Goal: Task Accomplishment & Management: Complete application form

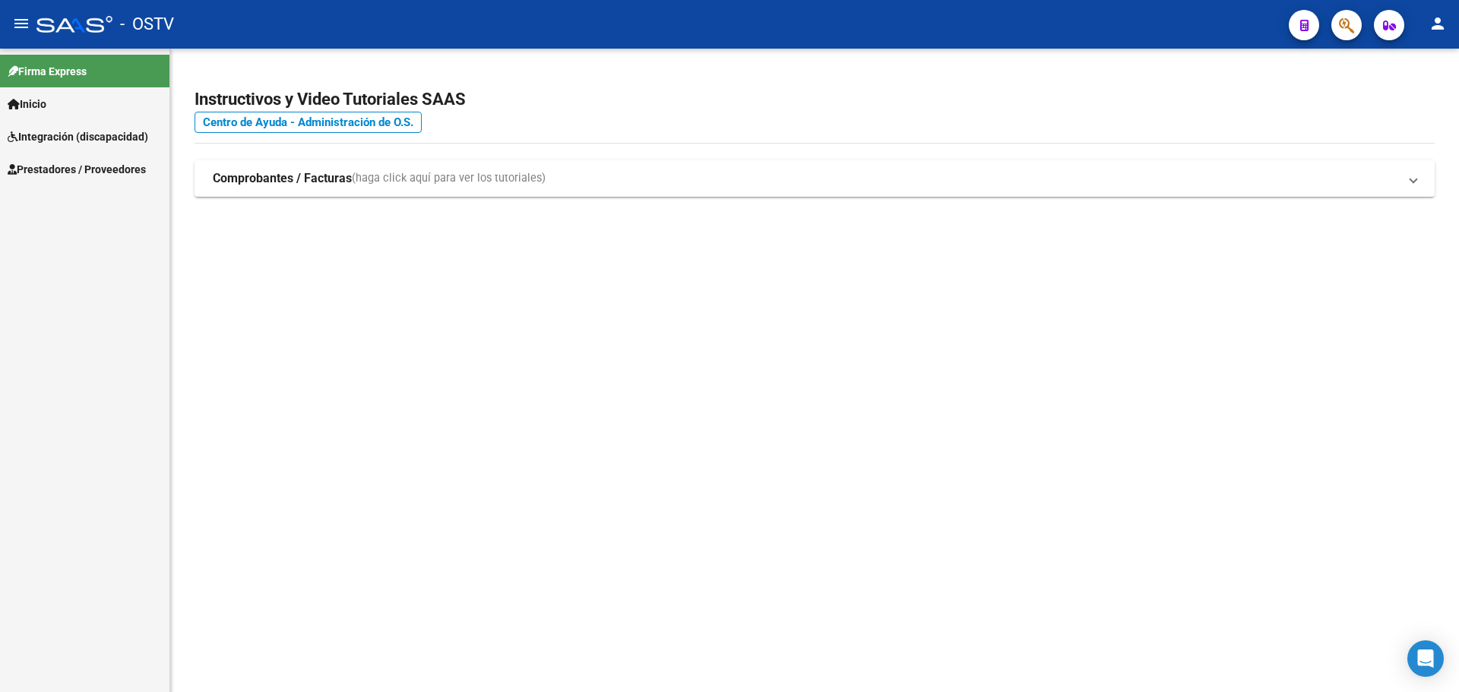
click at [35, 159] on link "Prestadores / Proveedores" at bounding box center [84, 169] width 169 height 33
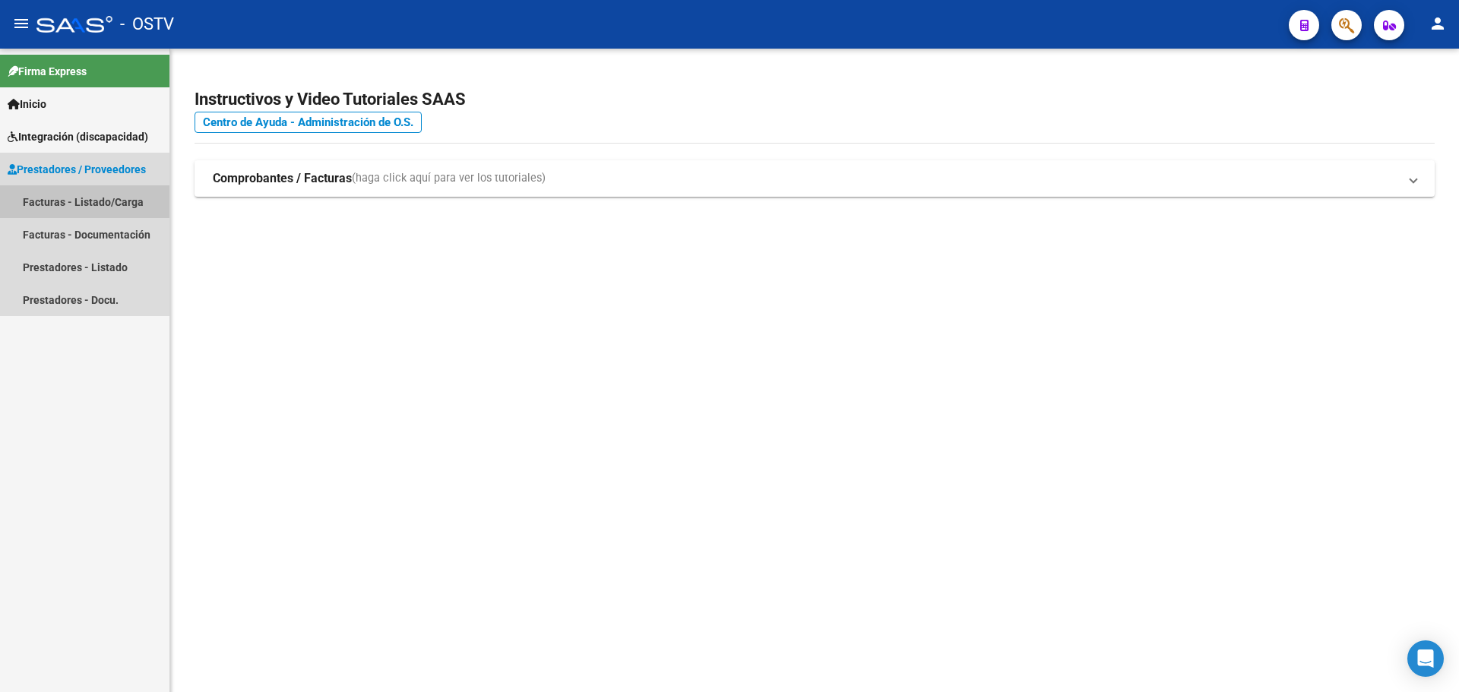
click at [46, 195] on link "Facturas - Listado/Carga" at bounding box center [84, 201] width 169 height 33
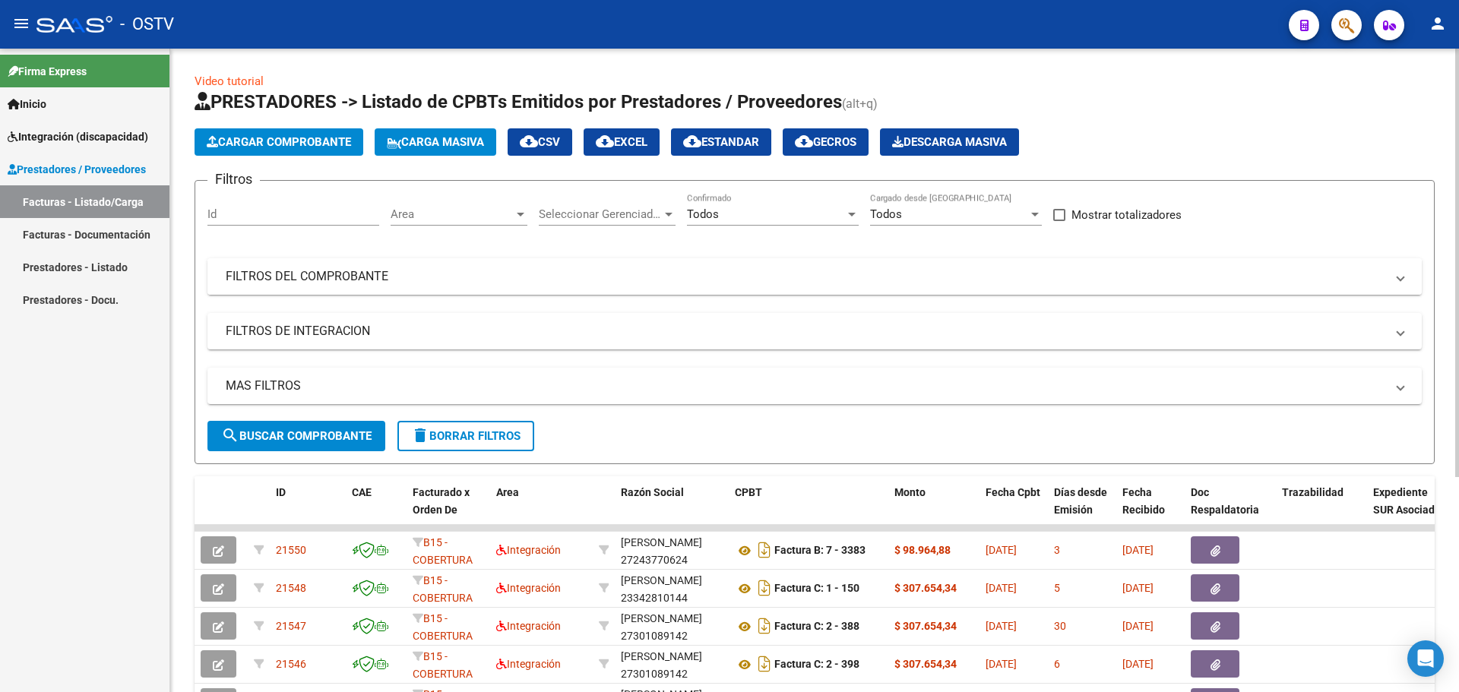
click at [268, 287] on mat-expansion-panel-header "FILTROS DEL COMPROBANTE" at bounding box center [815, 276] width 1215 height 36
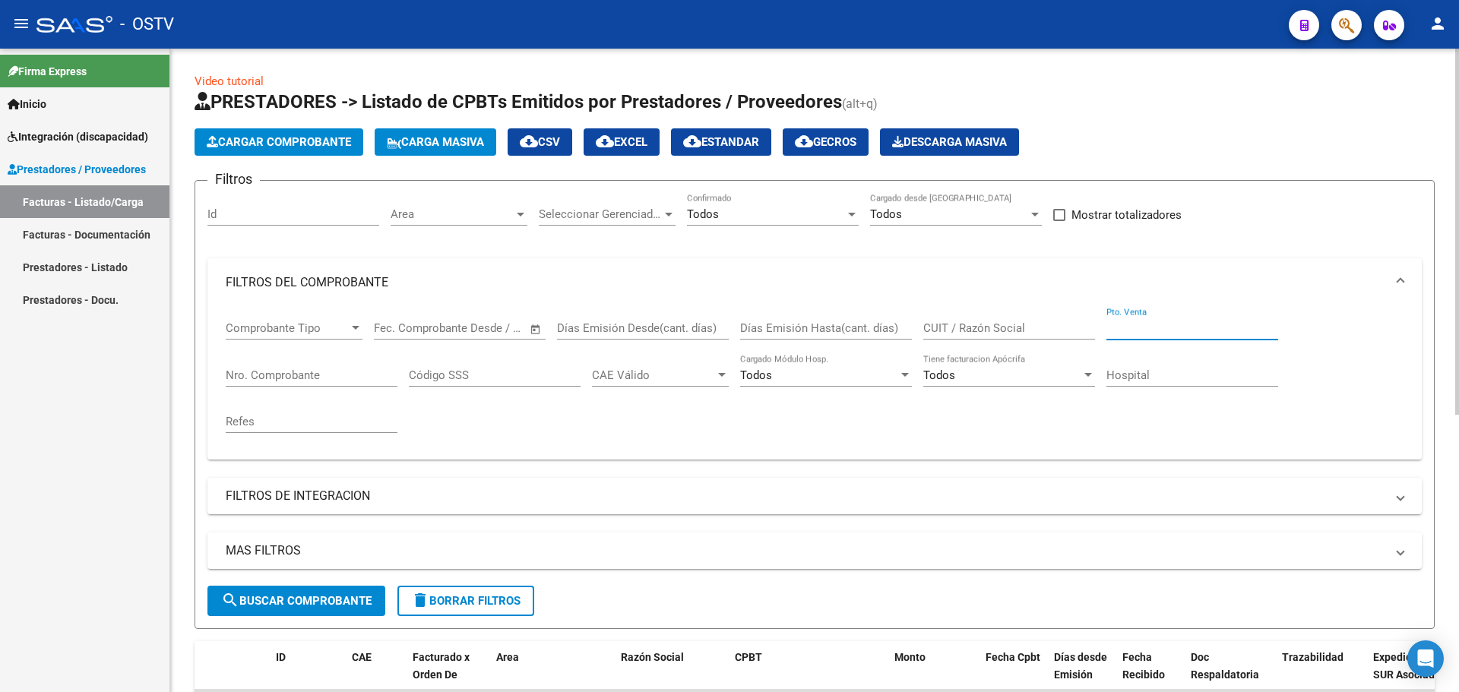
click at [1114, 328] on input "Pto. Venta" at bounding box center [1193, 329] width 172 height 14
click at [287, 369] on input "Nro. Comprobante" at bounding box center [312, 376] width 172 height 14
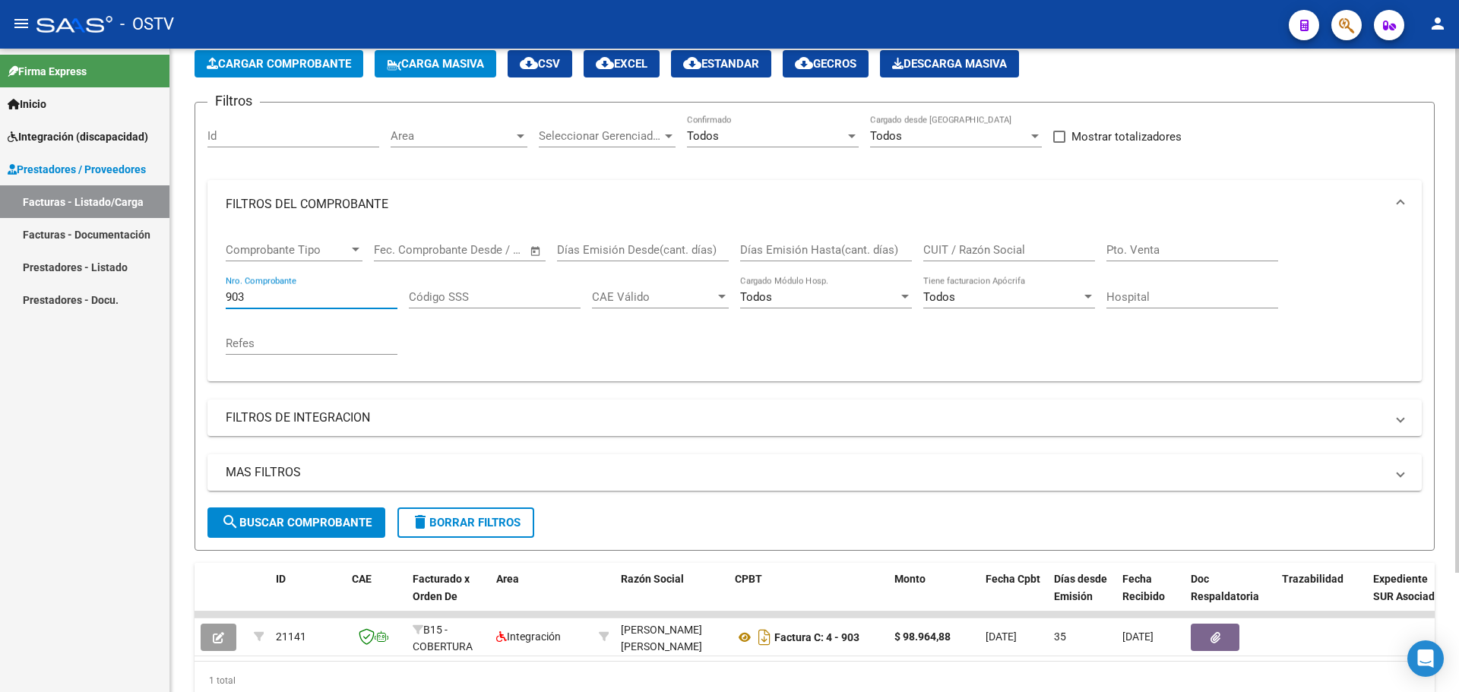
scroll to position [146, 0]
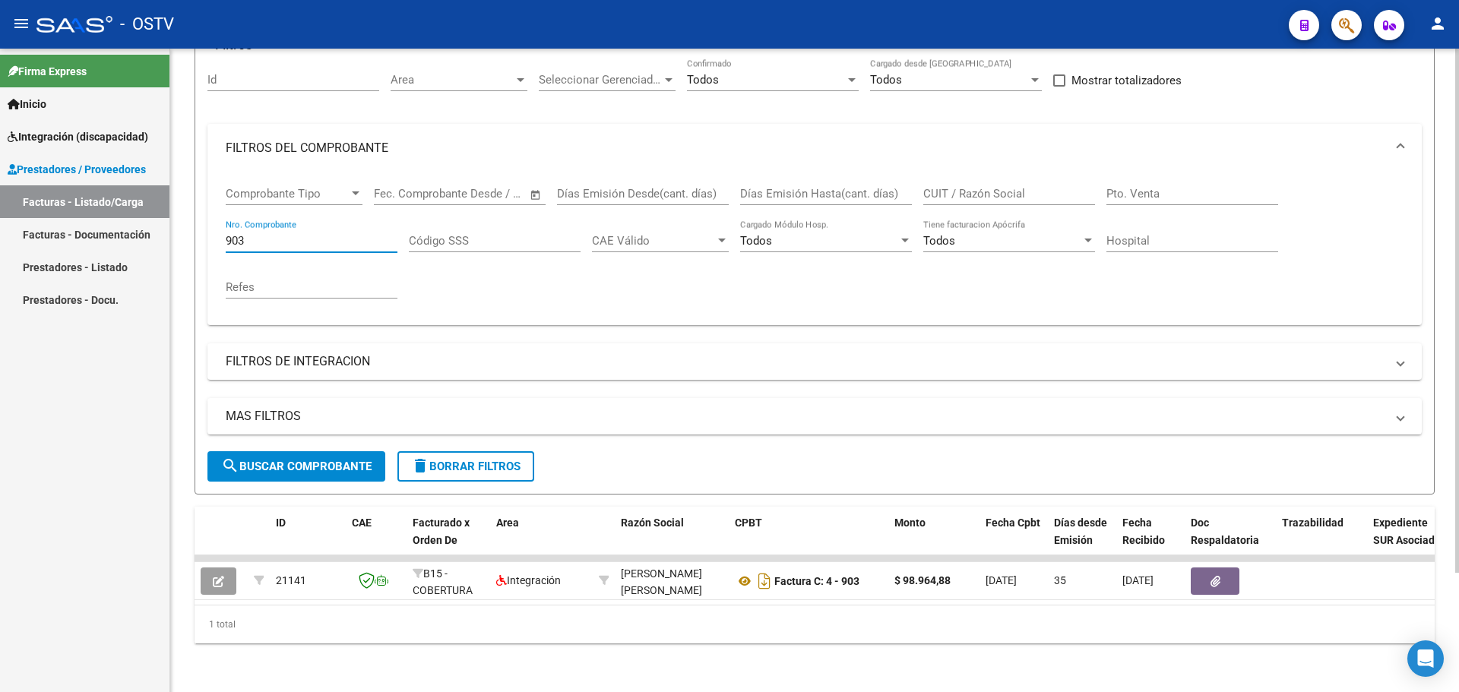
type input "903"
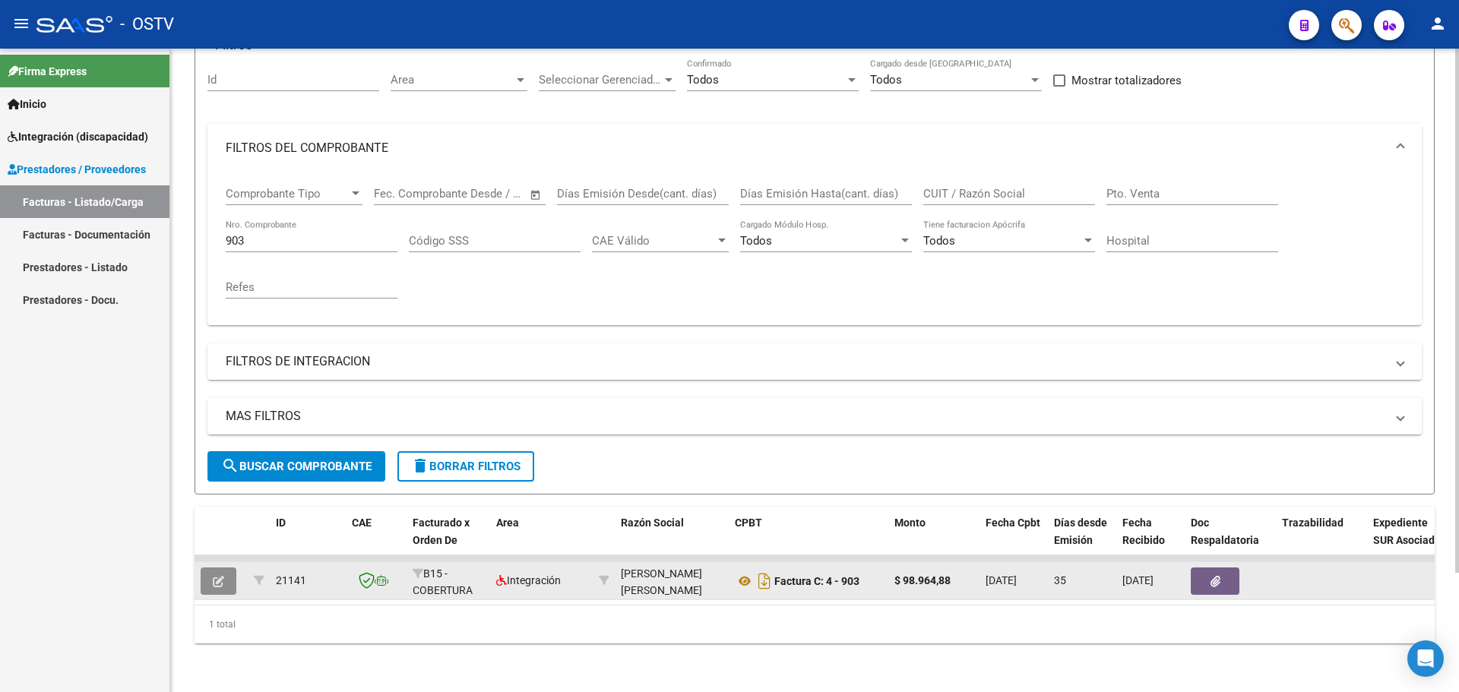
click at [221, 576] on icon "button" at bounding box center [218, 581] width 11 height 11
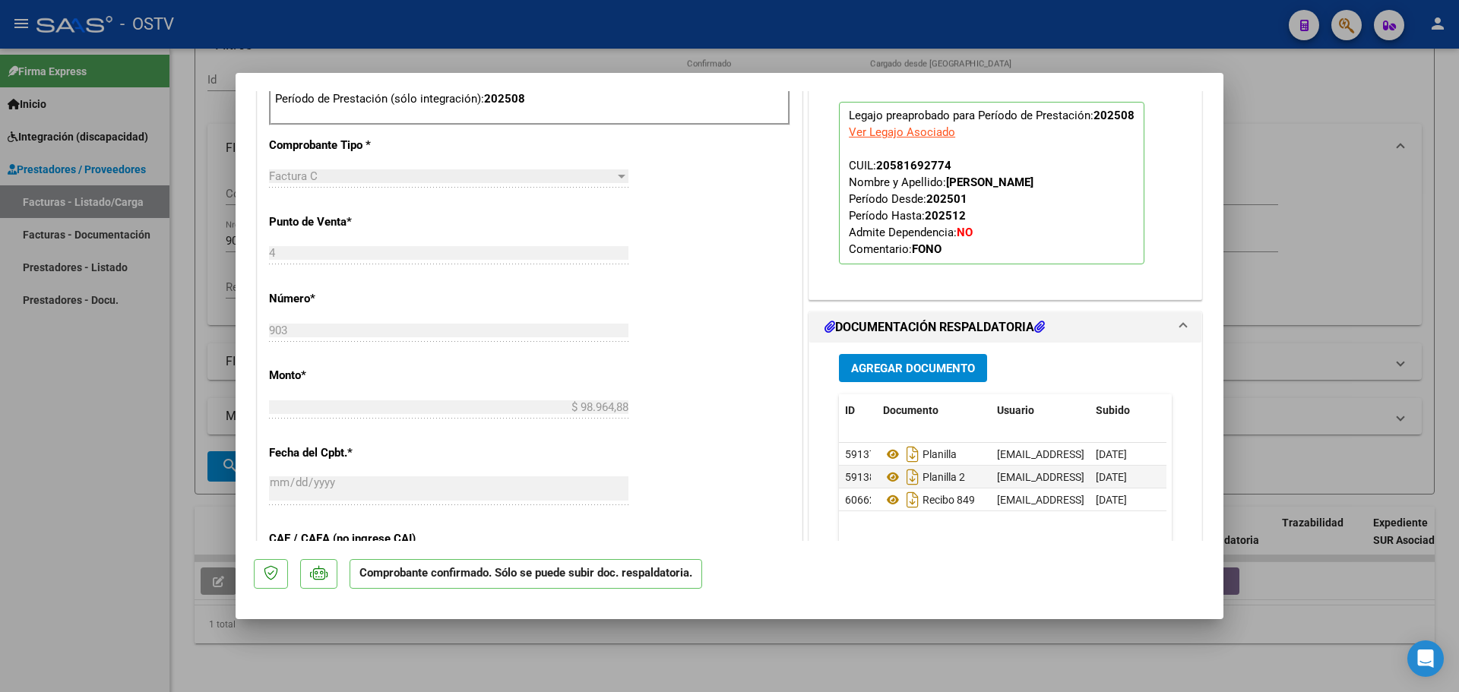
scroll to position [684, 0]
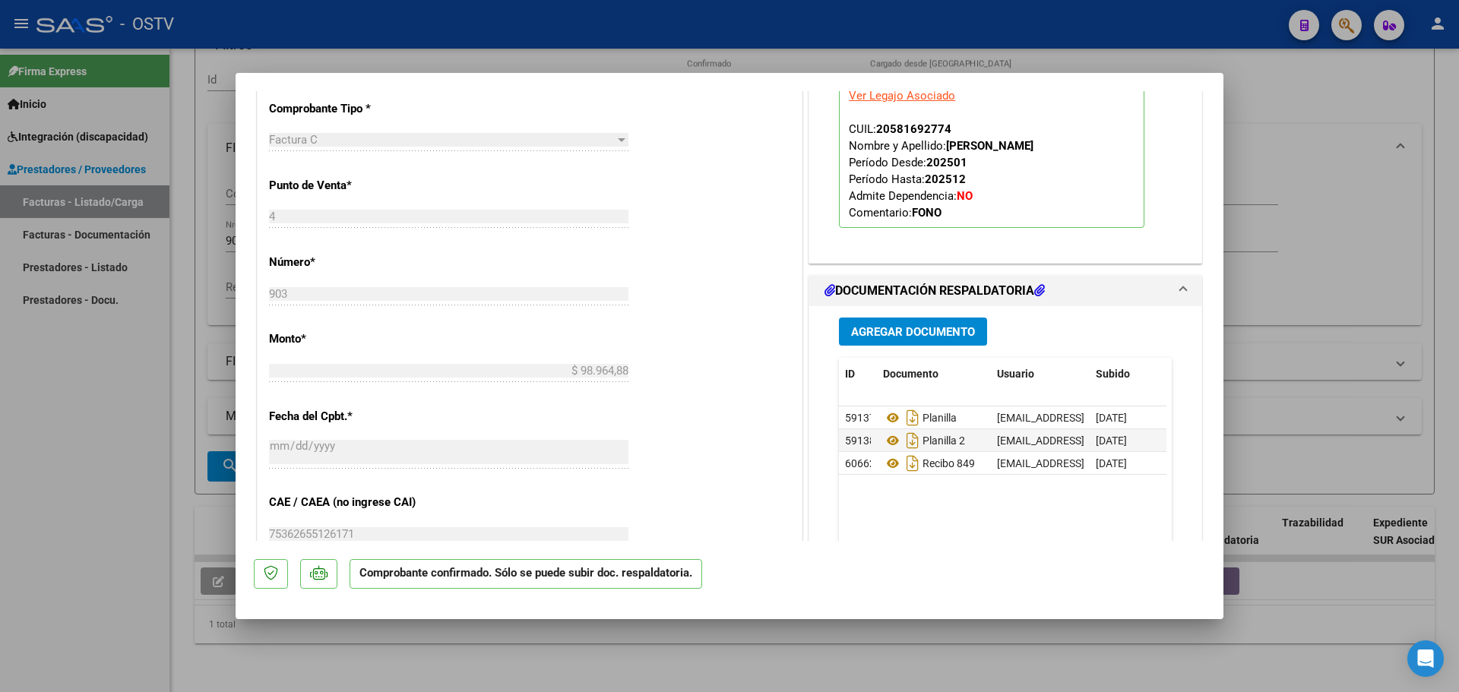
type input "$ 0,00"
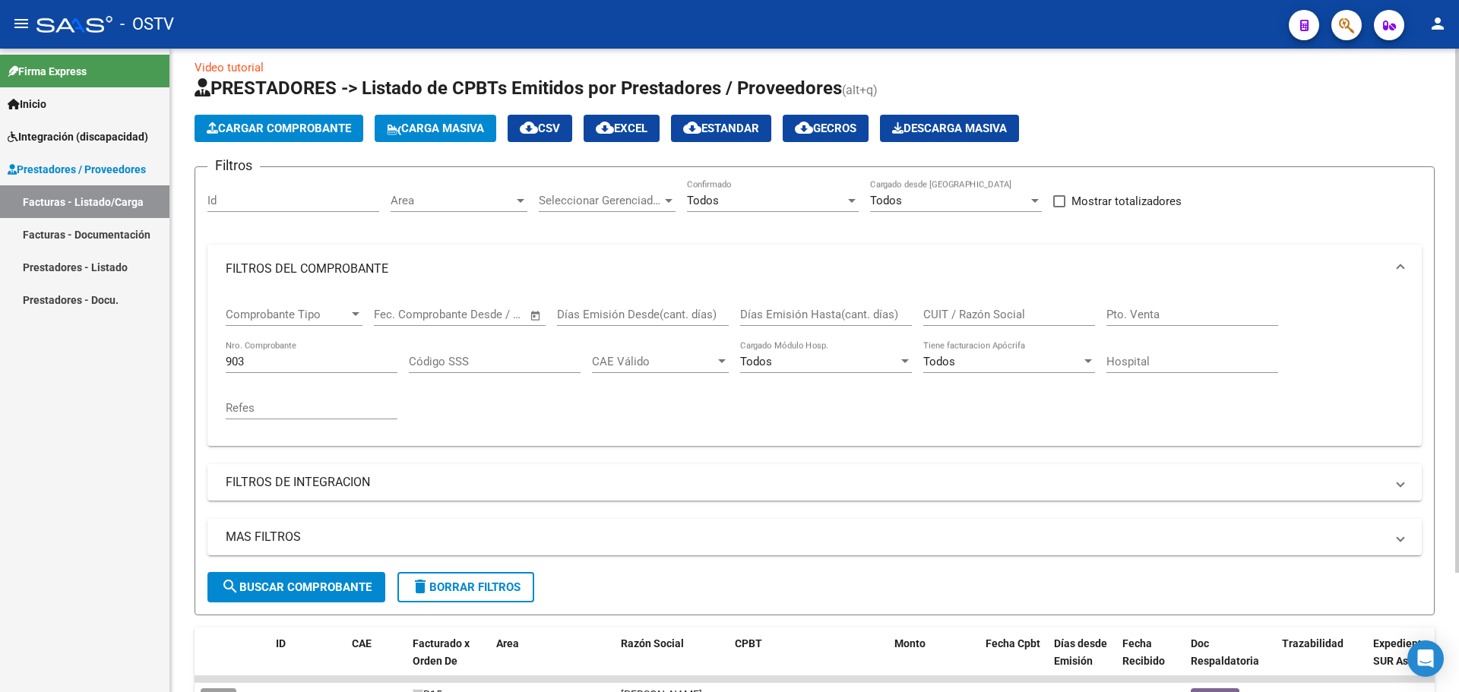
scroll to position [0, 0]
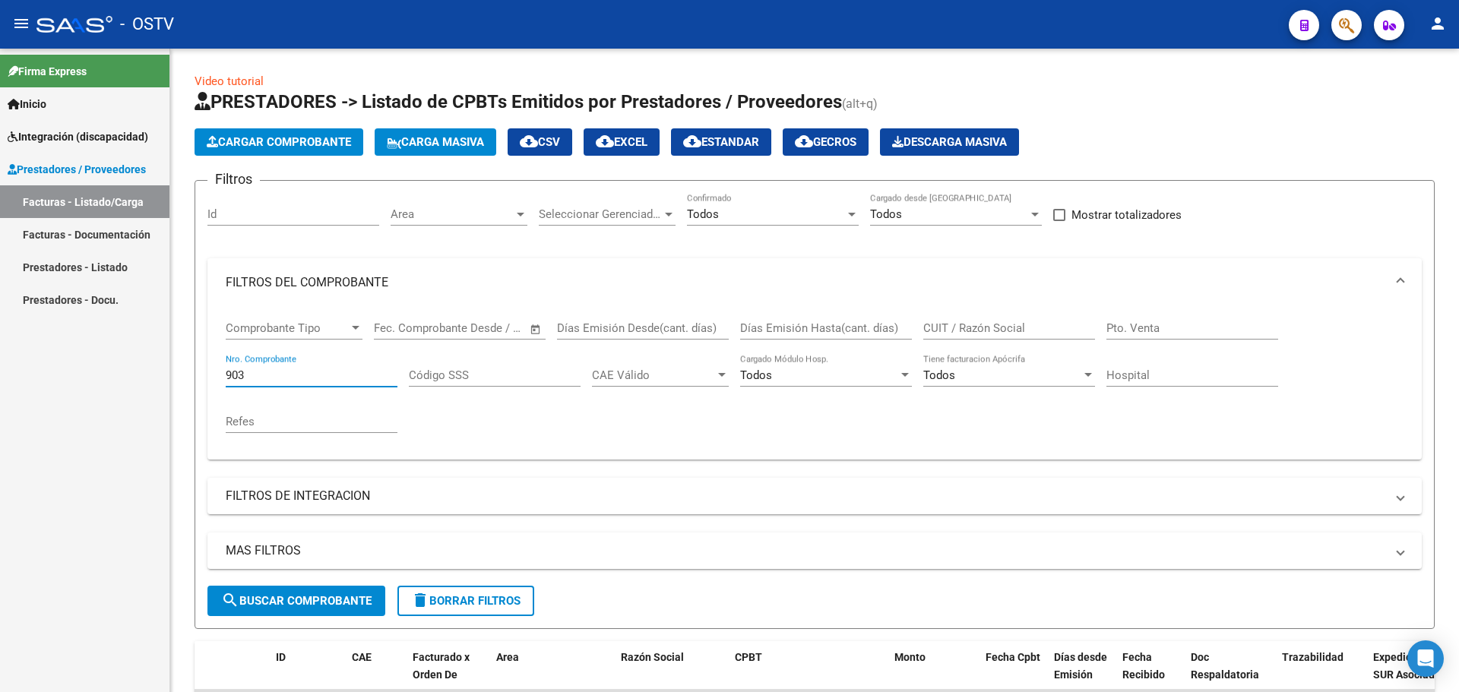
drag, startPoint x: 274, startPoint y: 375, endPoint x: 29, endPoint y: 391, distance: 245.3
click at [29, 391] on mat-sidenav-container "Firma Express Inicio Instructivos Contacto OS Integración (discapacidad) Certif…" at bounding box center [729, 371] width 1459 height 644
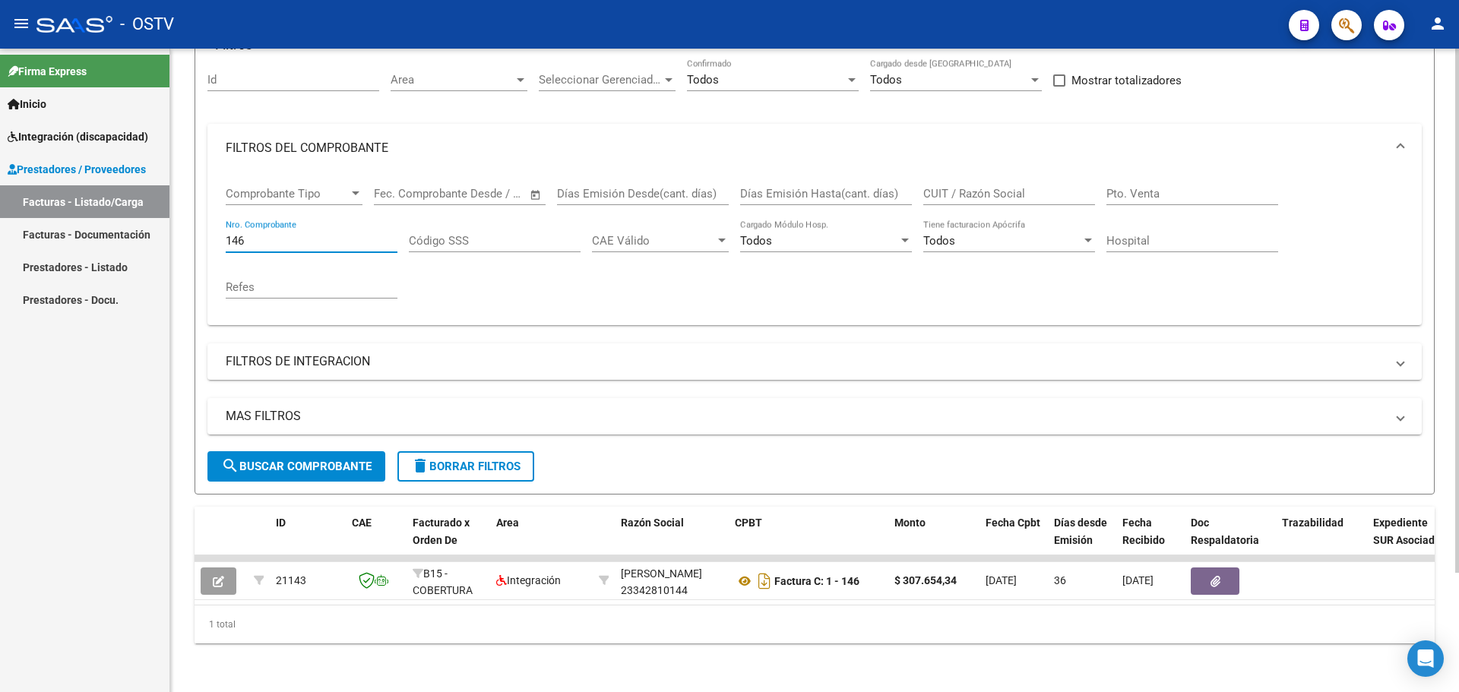
scroll to position [146, 0]
type input "146"
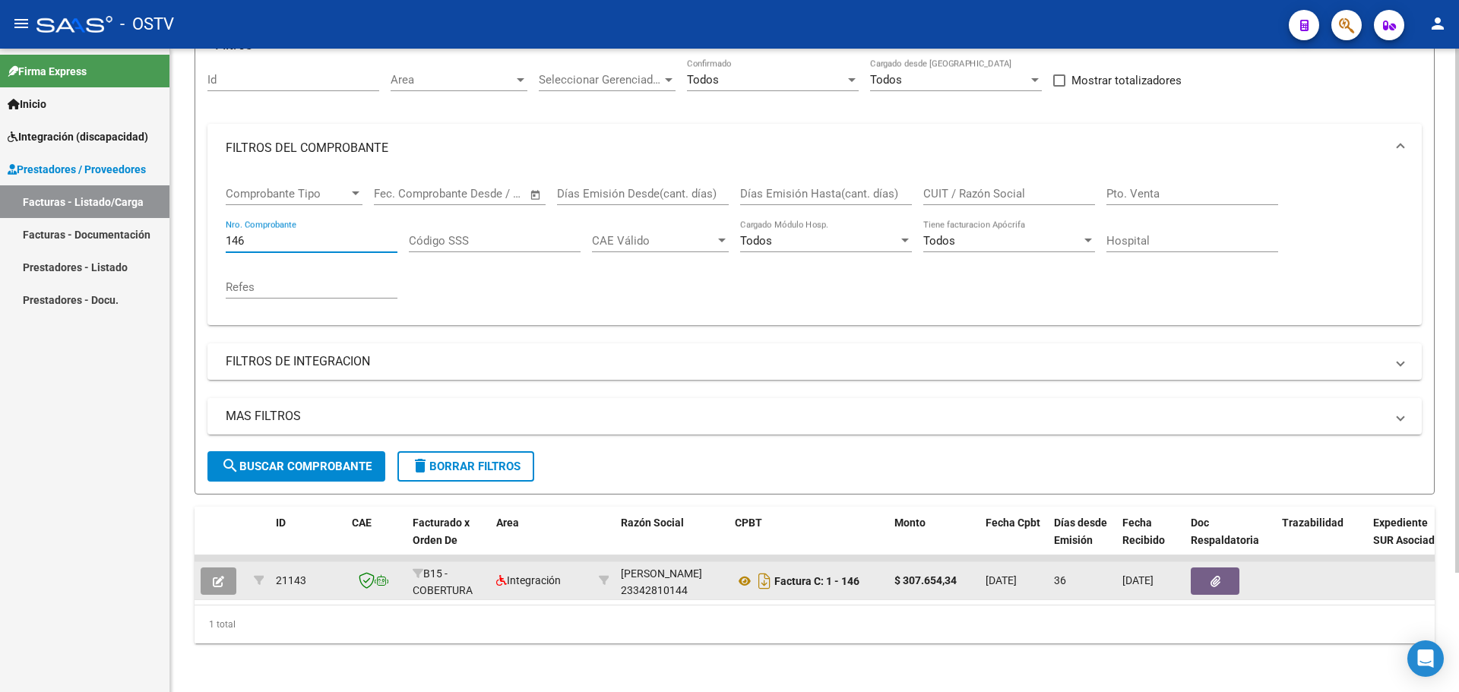
click at [221, 576] on icon "button" at bounding box center [218, 581] width 11 height 11
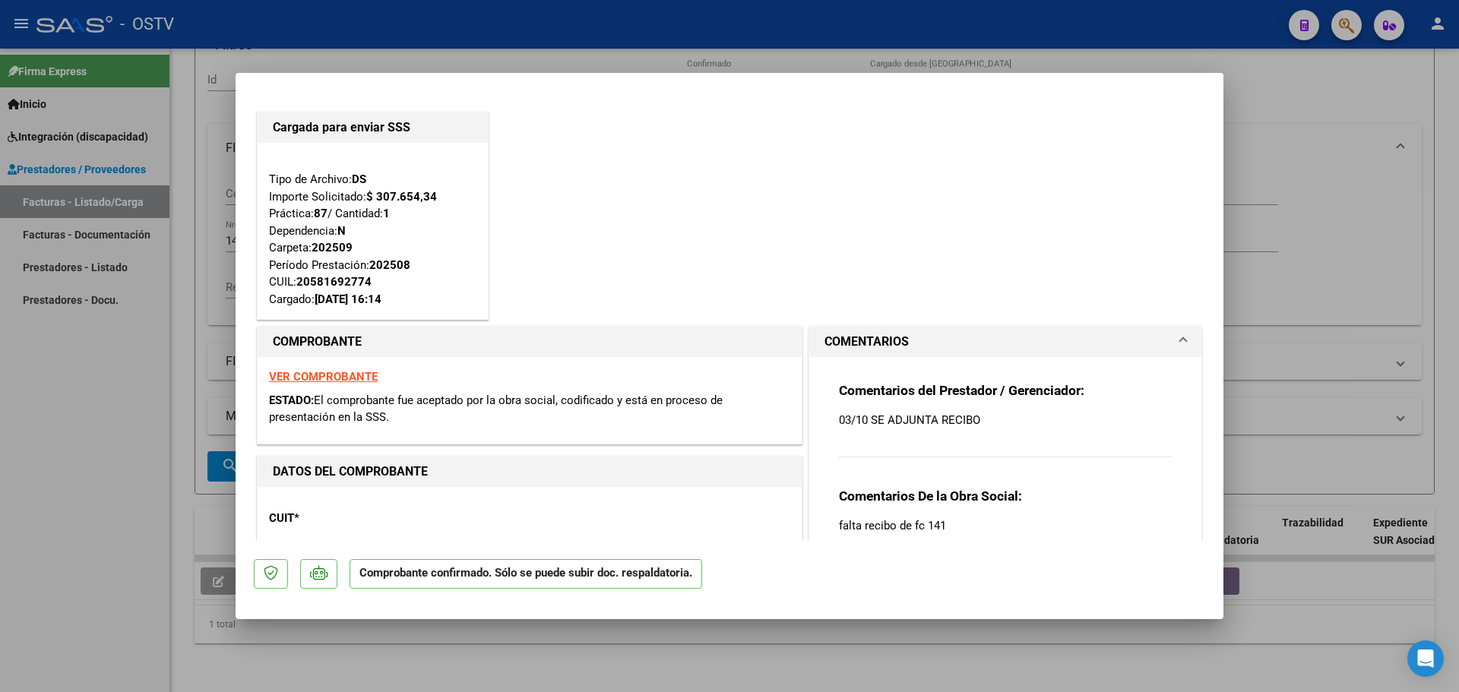
type input "$ 0,00"
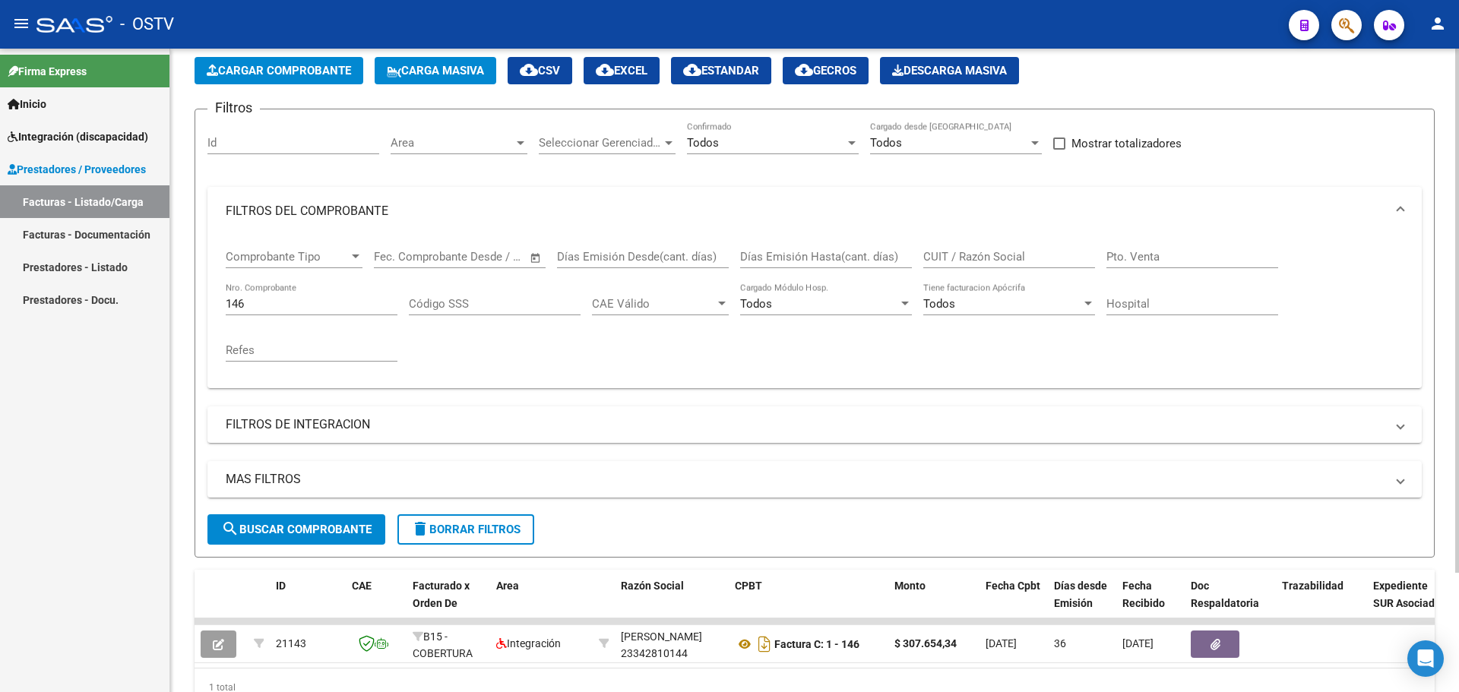
scroll to position [0, 0]
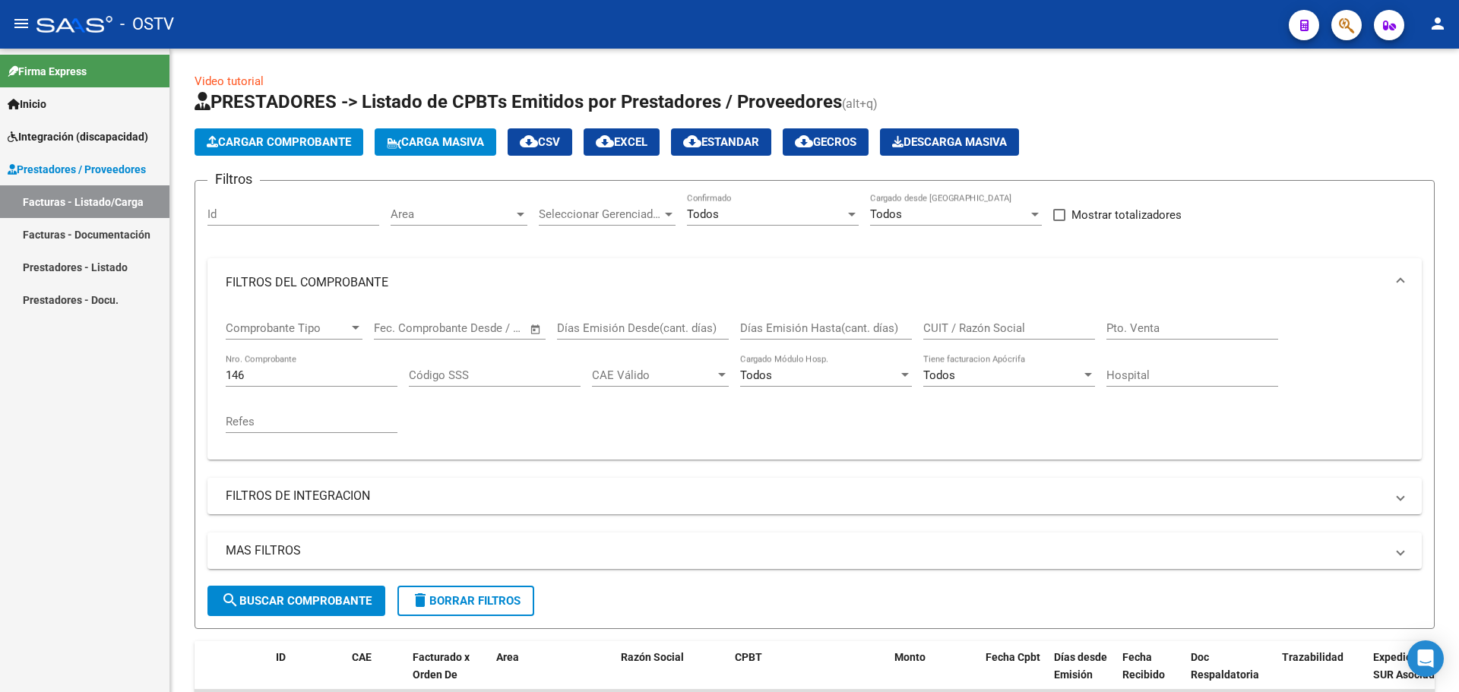
drag, startPoint x: 265, startPoint y: 367, endPoint x: 109, endPoint y: 393, distance: 157.9
click at [109, 393] on mat-sidenav-container "Firma Express Inicio Instructivos Contacto OS Integración (discapacidad) Certif…" at bounding box center [729, 371] width 1459 height 644
click at [262, 375] on input "146" at bounding box center [312, 376] width 172 height 14
drag, startPoint x: 262, startPoint y: 375, endPoint x: 197, endPoint y: 392, distance: 67.5
click at [197, 392] on form "Filtros Id Area Area Seleccionar Gerenciador Seleccionar Gerenciador Todos Conf…" at bounding box center [815, 404] width 1240 height 449
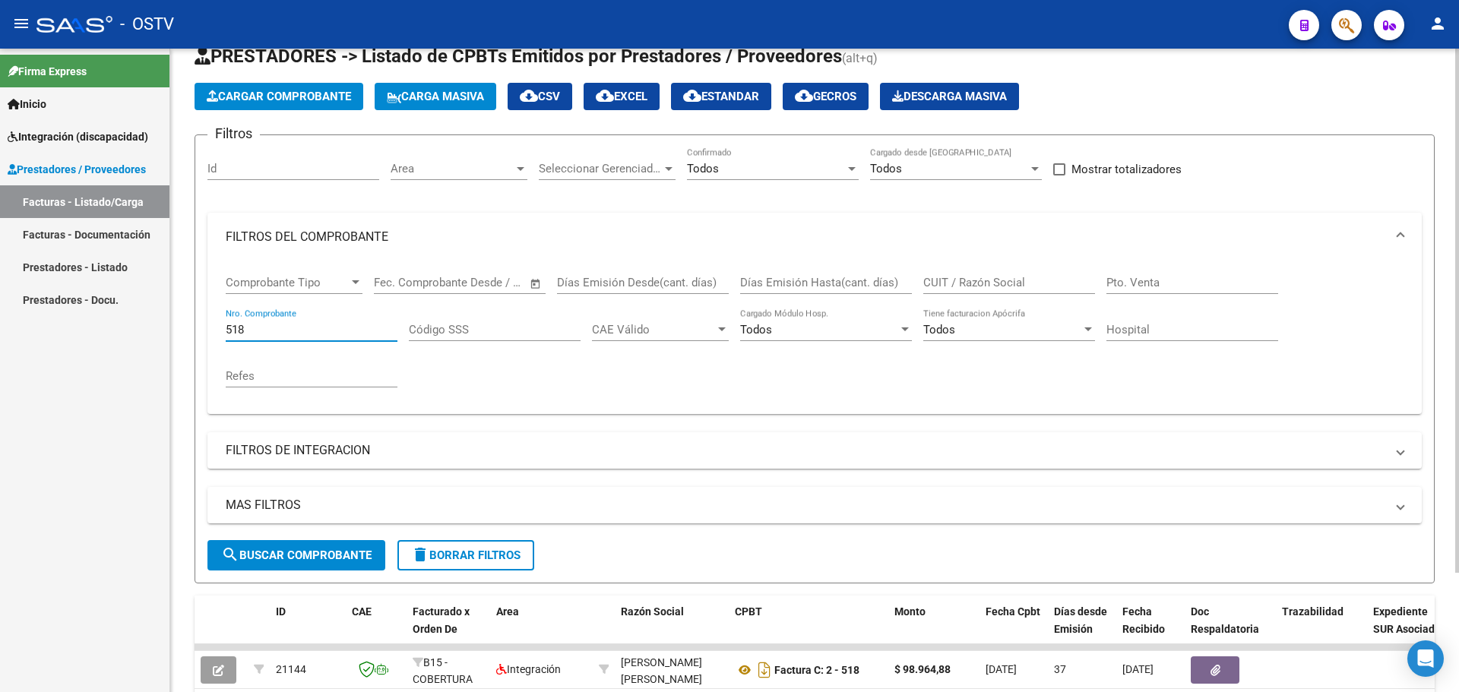
scroll to position [146, 0]
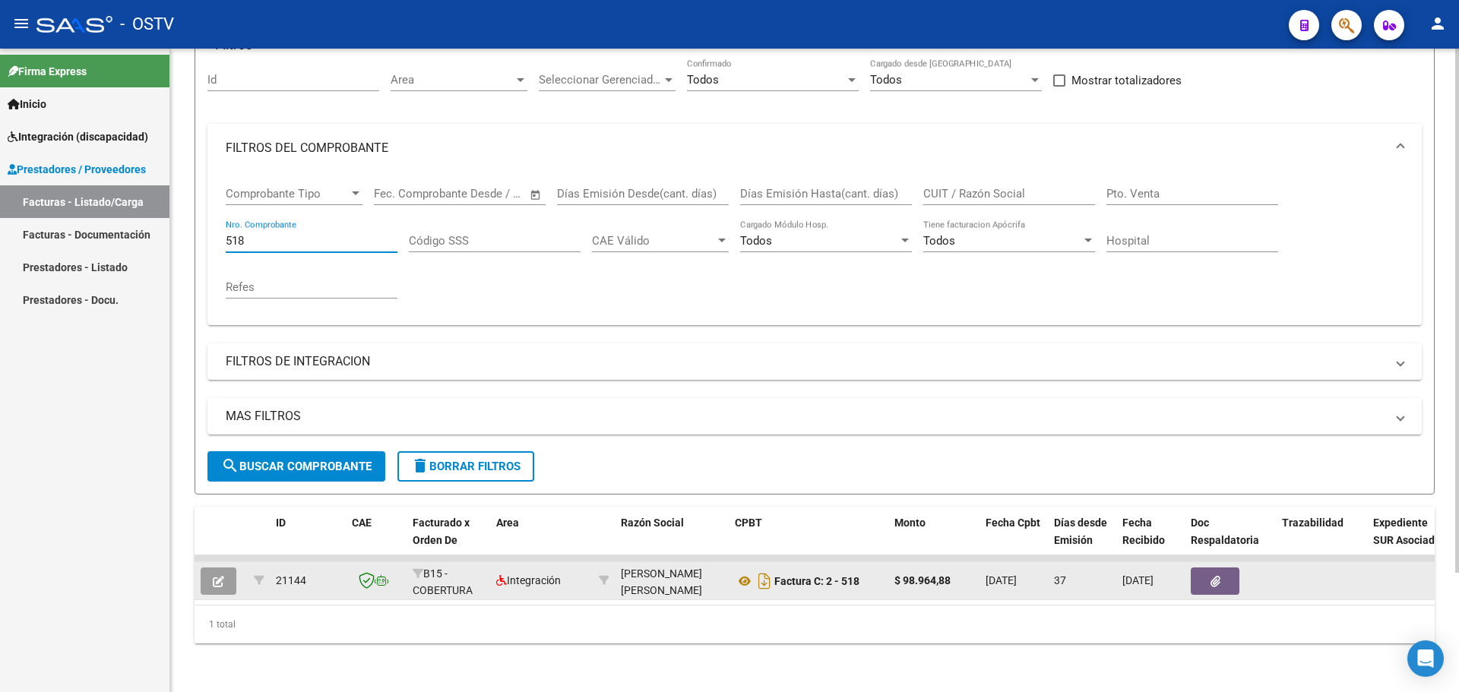
type input "518"
click at [224, 574] on button "button" at bounding box center [219, 581] width 36 height 27
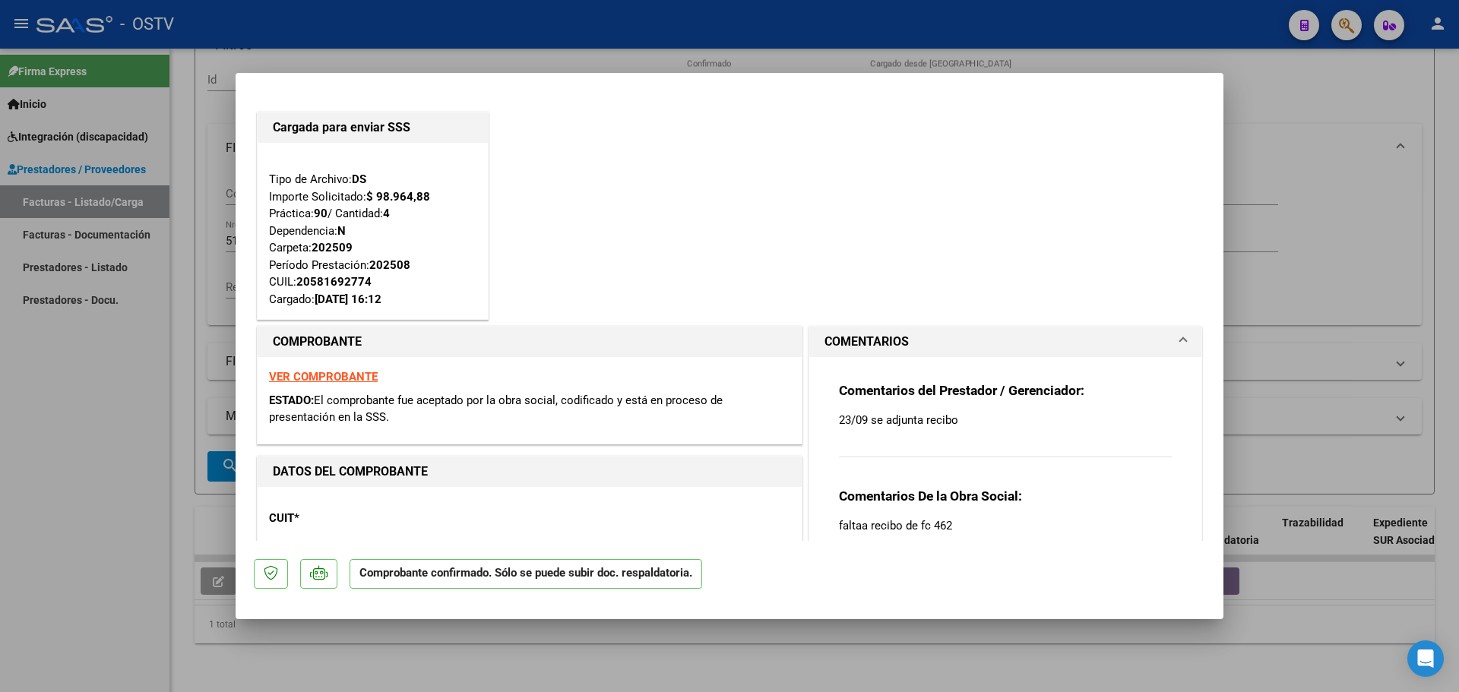
type input "$ 0,00"
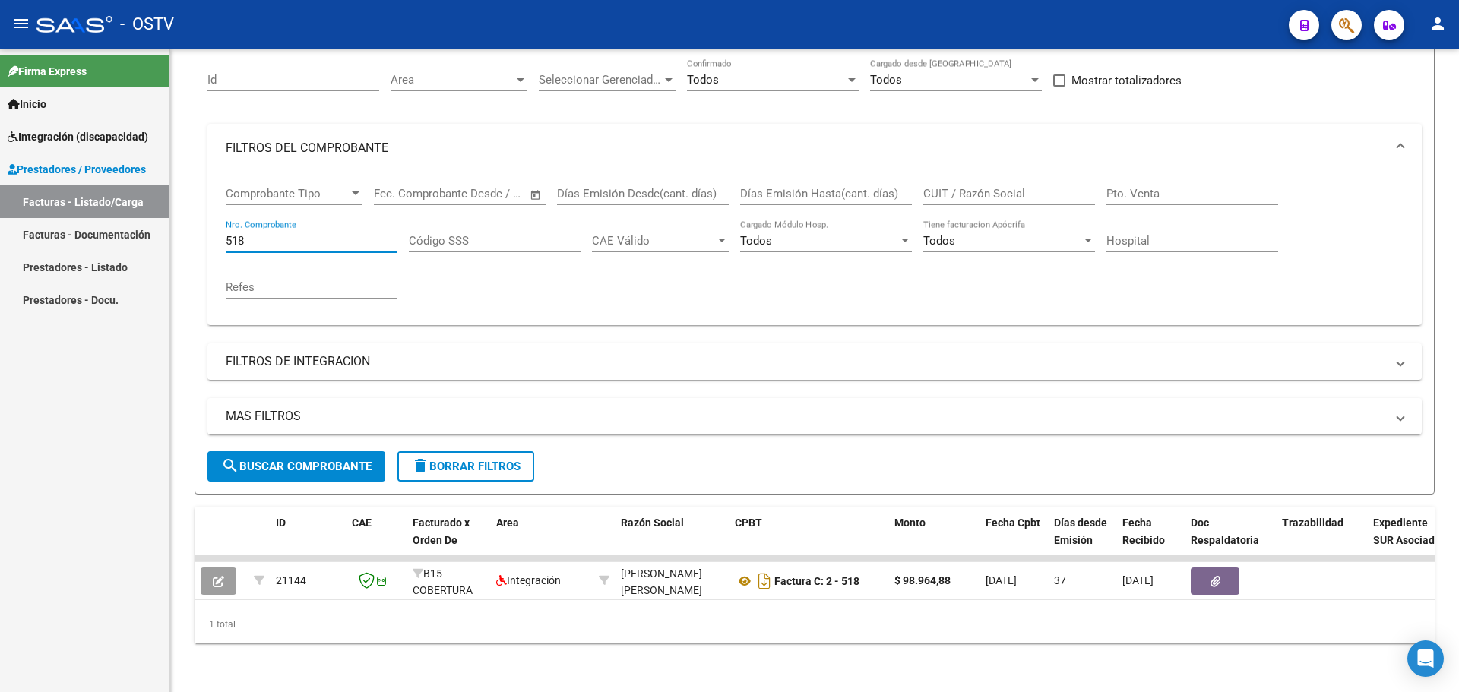
drag, startPoint x: 256, startPoint y: 232, endPoint x: 58, endPoint y: 252, distance: 199.4
click at [58, 252] on mat-sidenav-container "Firma Express Inicio Instructivos Contacto OS Integración (discapacidad) Certif…" at bounding box center [729, 371] width 1459 height 644
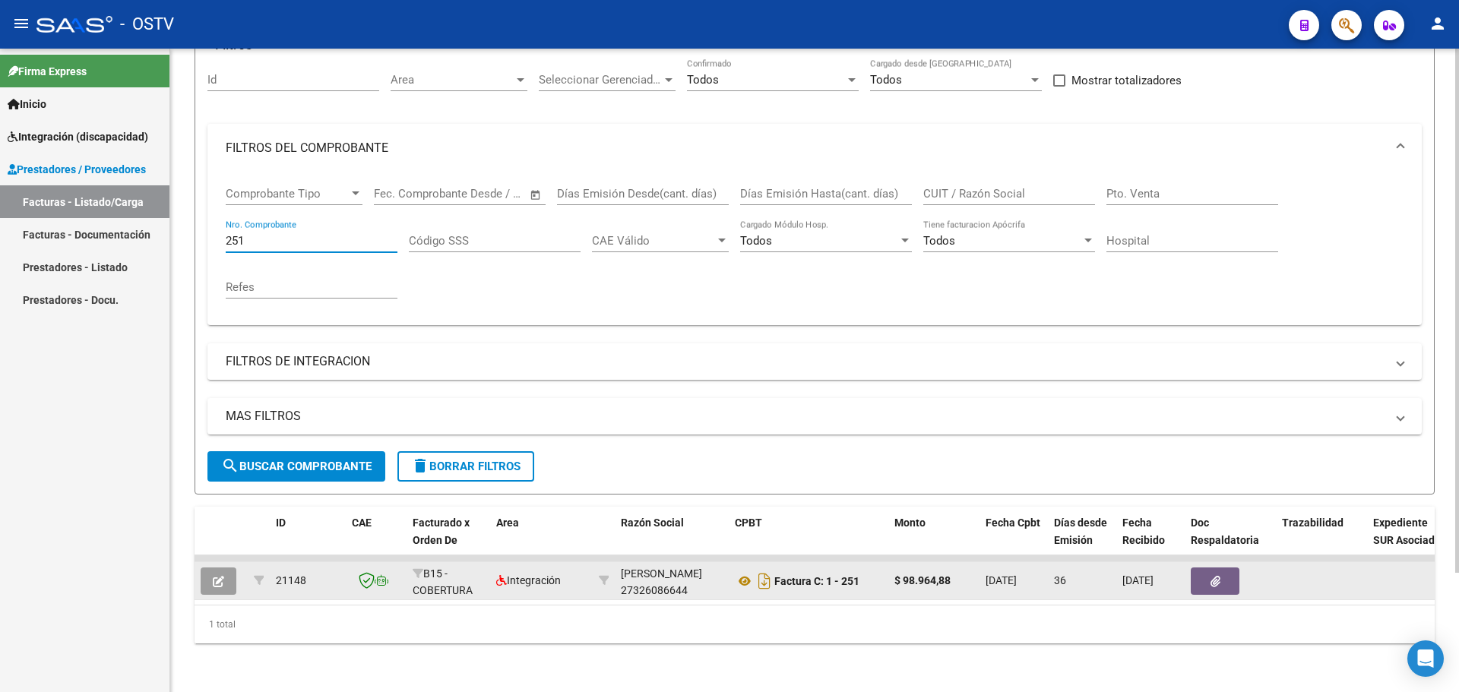
type input "251"
click at [229, 574] on button "button" at bounding box center [219, 581] width 36 height 27
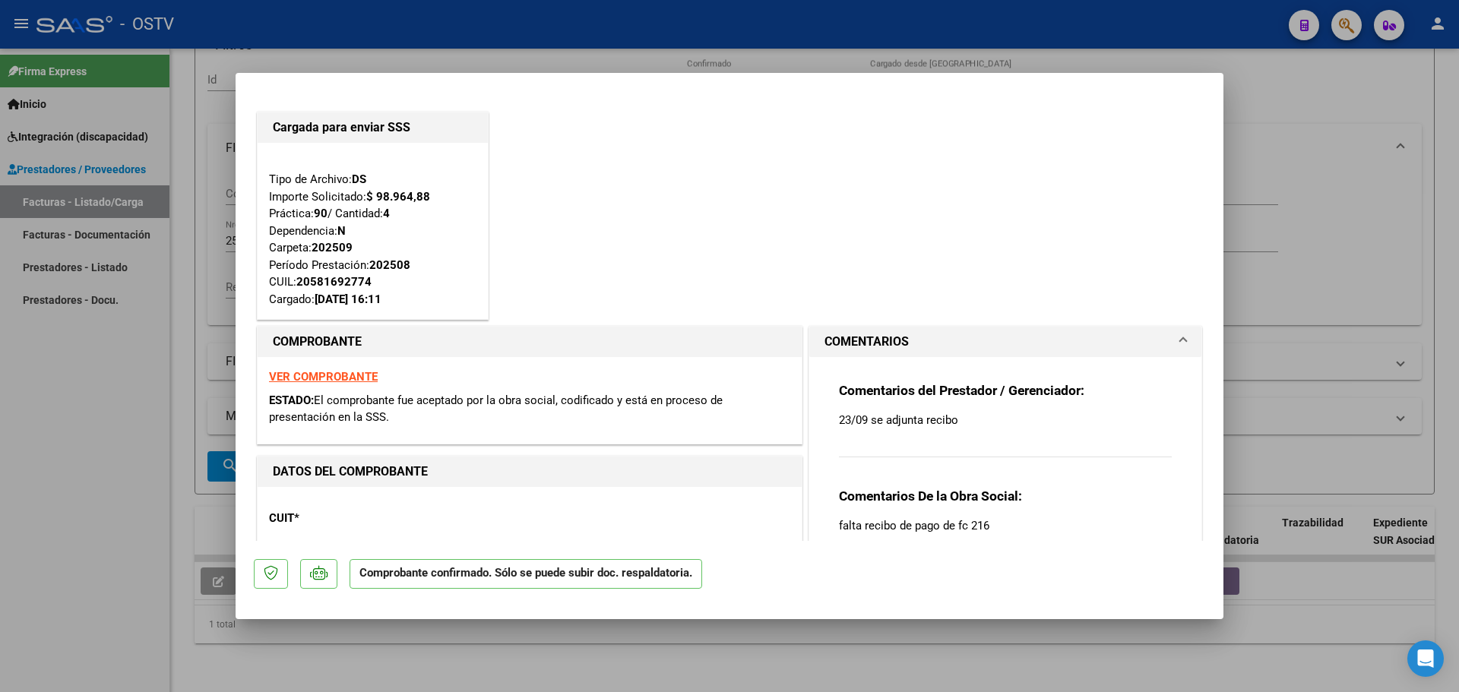
type input "$ 0,00"
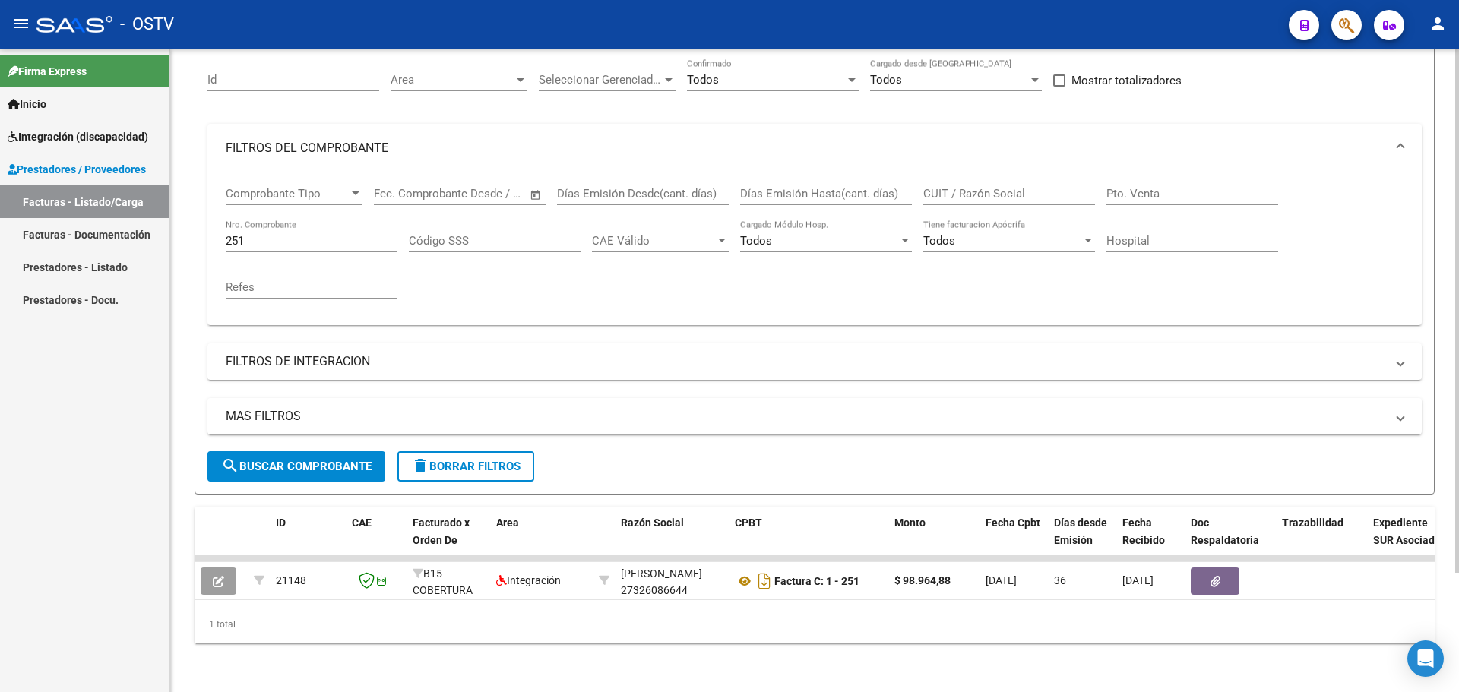
click at [470, 461] on span "delete Borrar Filtros" at bounding box center [465, 467] width 109 height 14
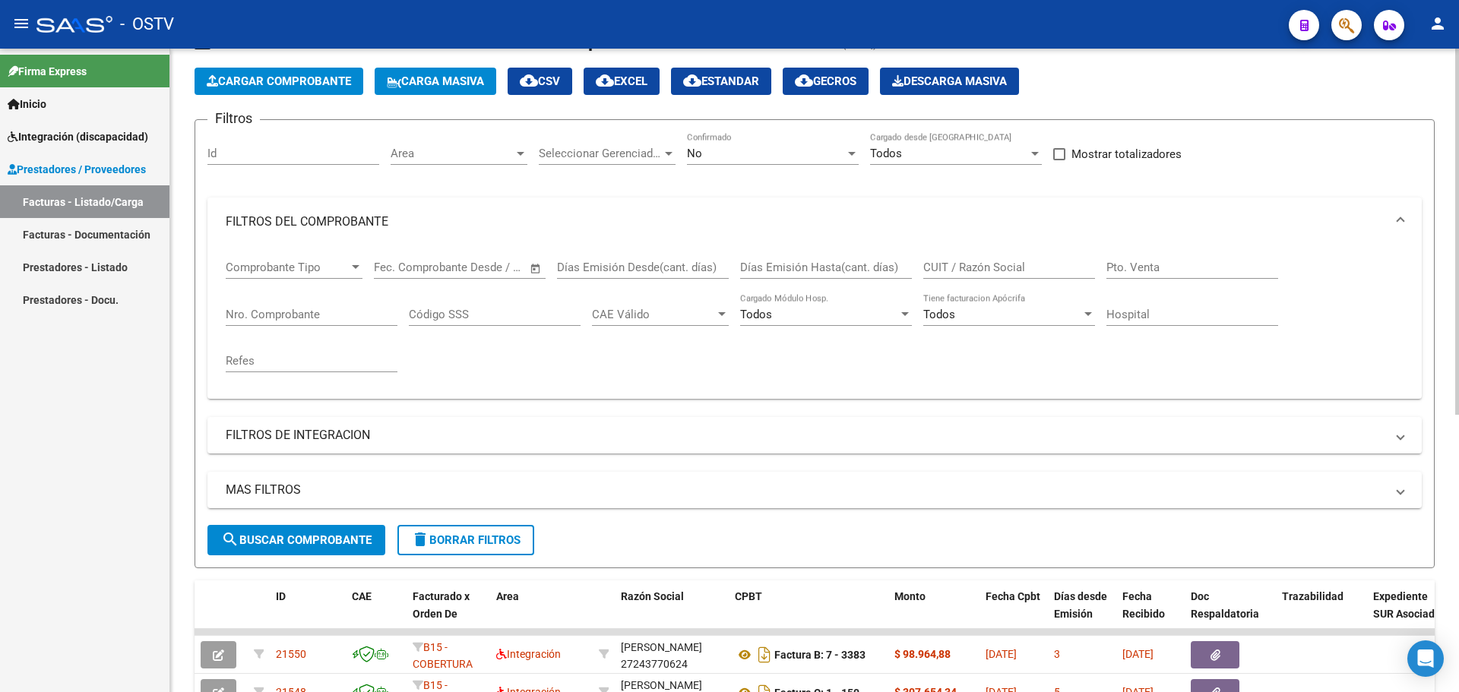
scroll to position [0, 0]
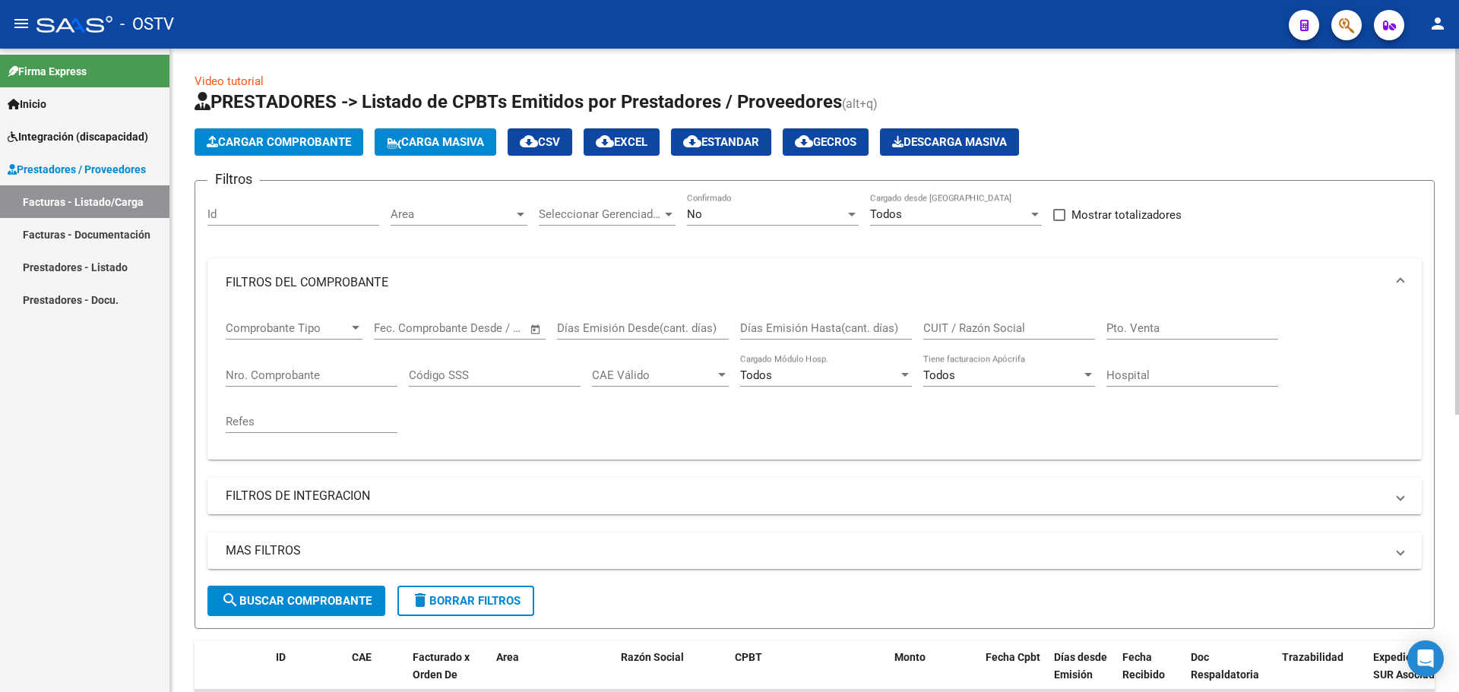
click at [461, 212] on span "Area" at bounding box center [452, 215] width 123 height 14
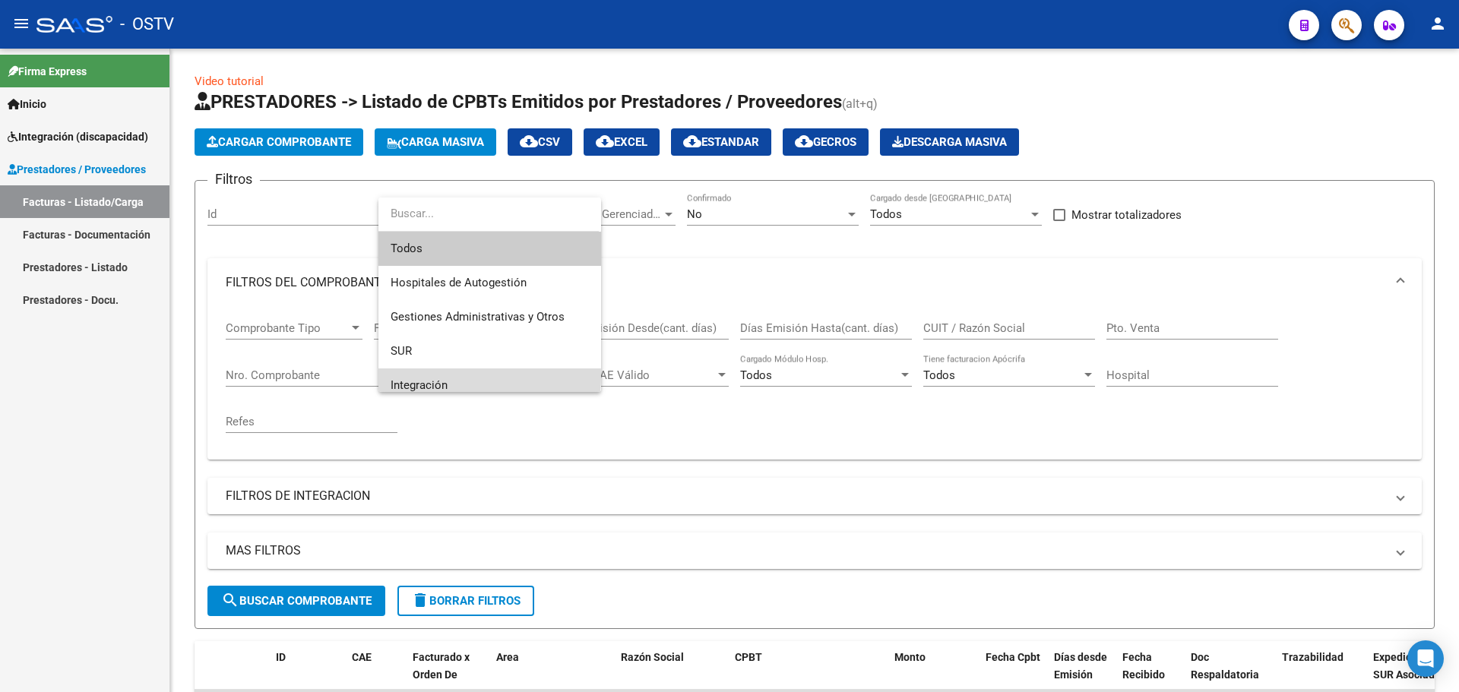
click at [439, 375] on span "Integración" at bounding box center [490, 386] width 198 height 34
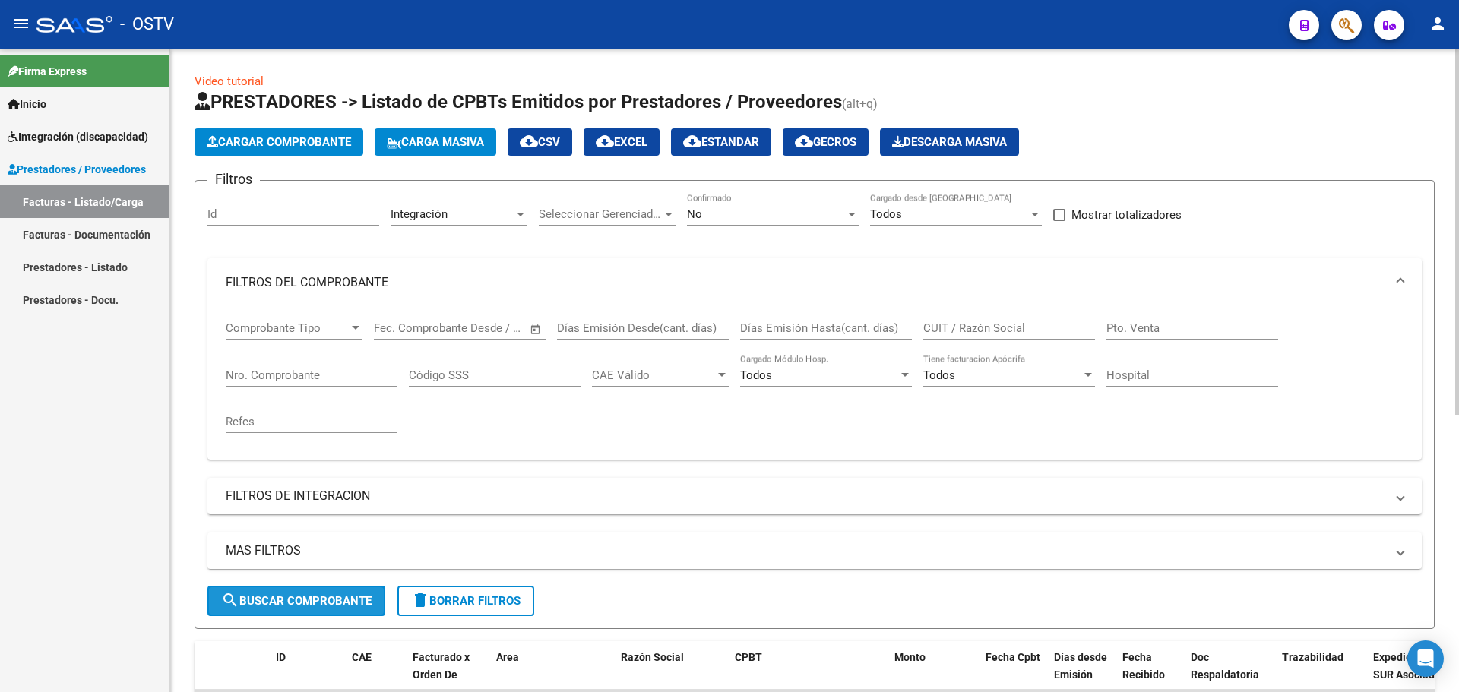
click at [325, 594] on button "search Buscar Comprobante" at bounding box center [297, 601] width 178 height 30
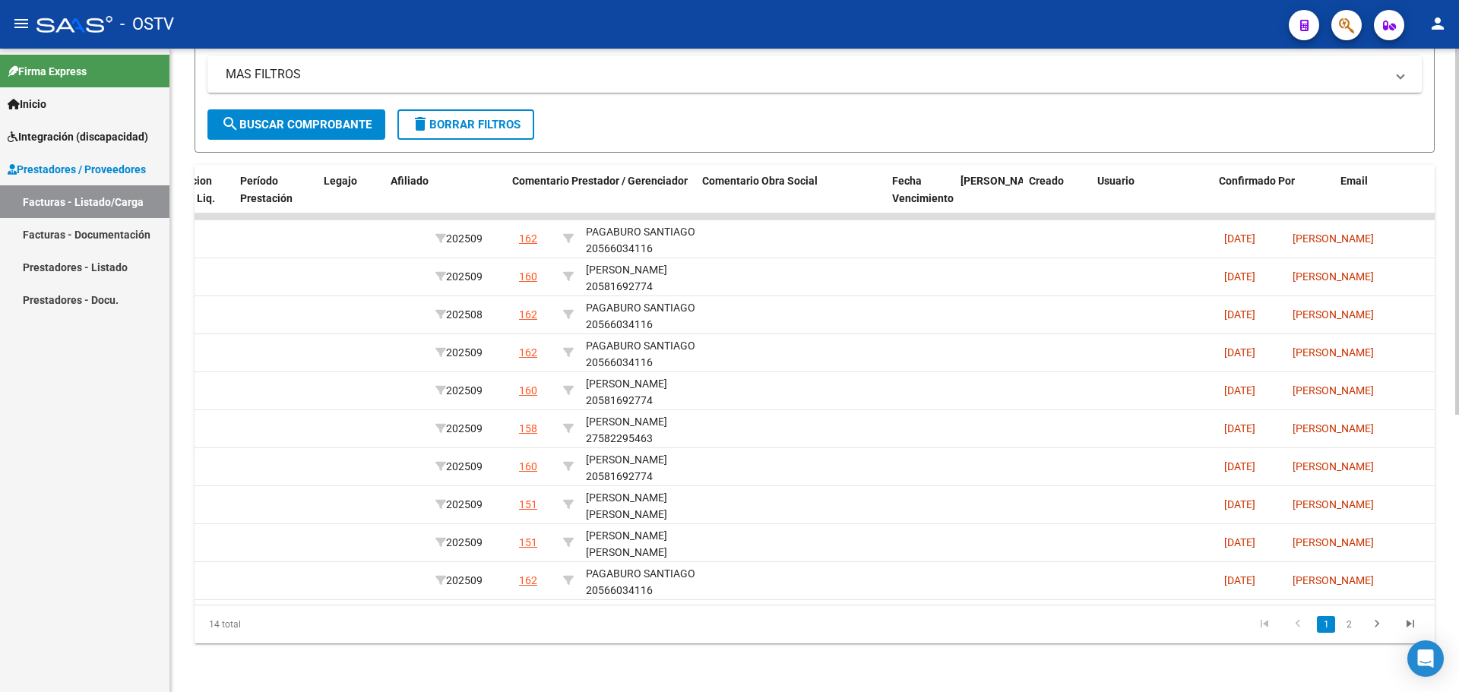
scroll to position [0, 2058]
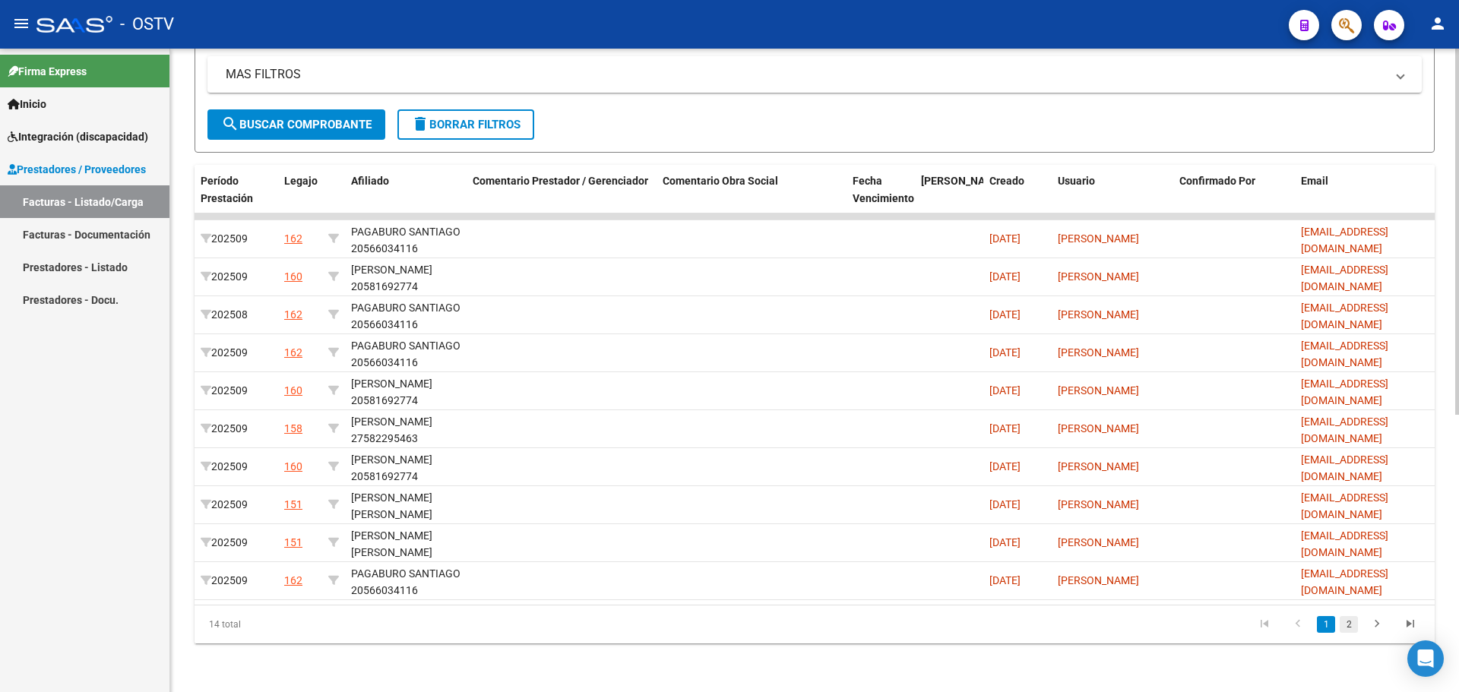
click at [1358, 625] on link "2" at bounding box center [1349, 624] width 18 height 17
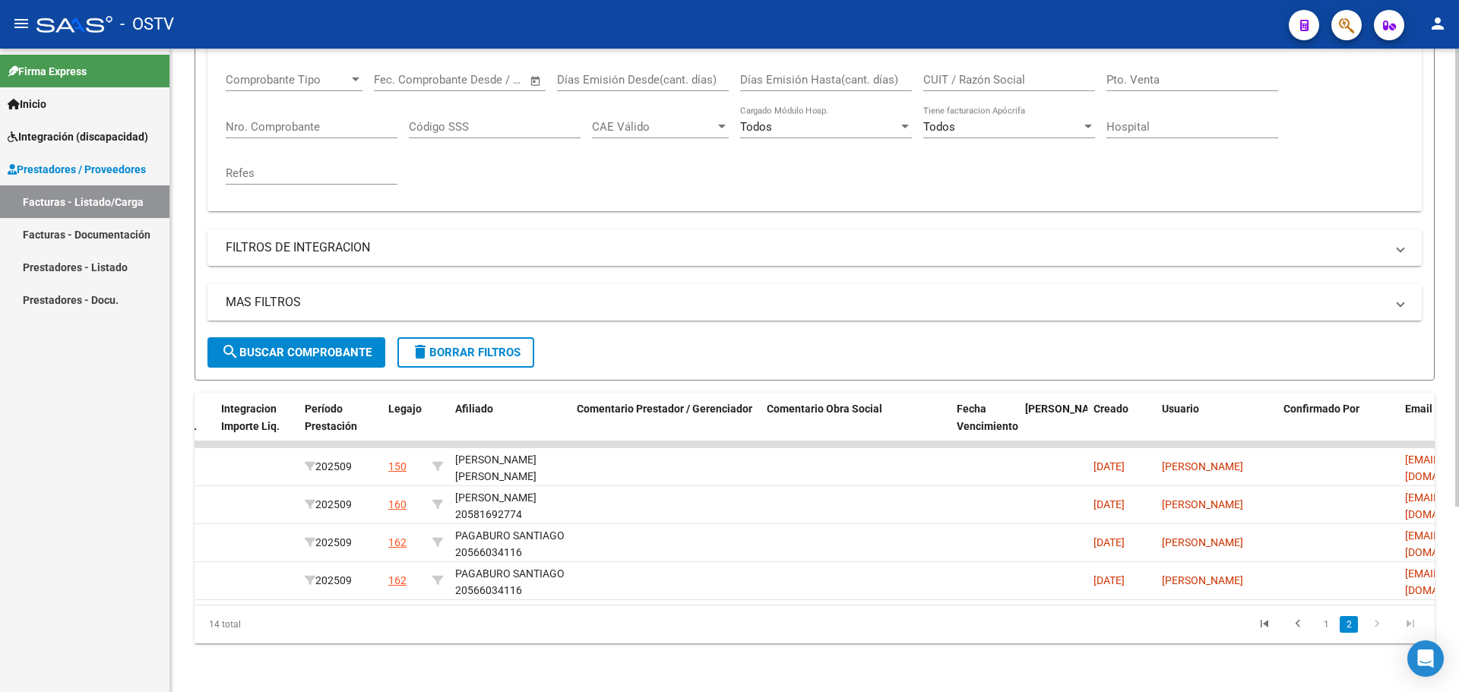
scroll to position [0, 0]
